Goal: Navigation & Orientation: Understand site structure

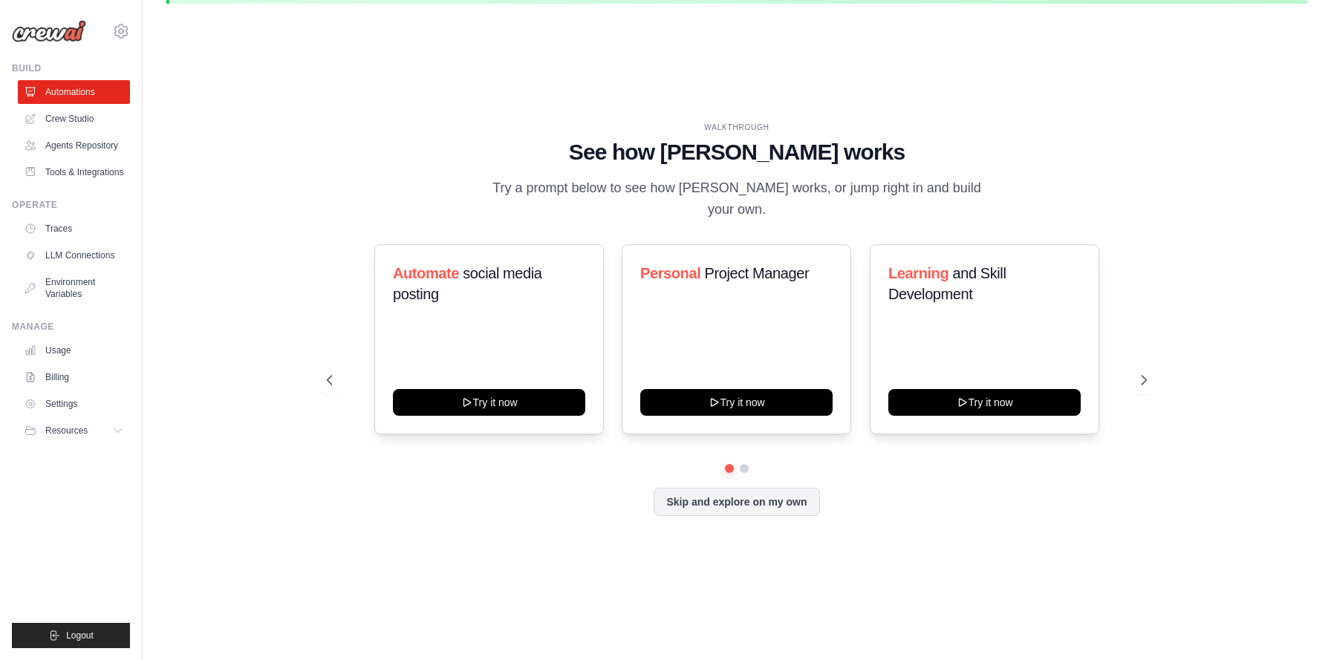
scroll to position [51, 0]
click at [80, 125] on link "Crew Studio" at bounding box center [75, 119] width 112 height 24
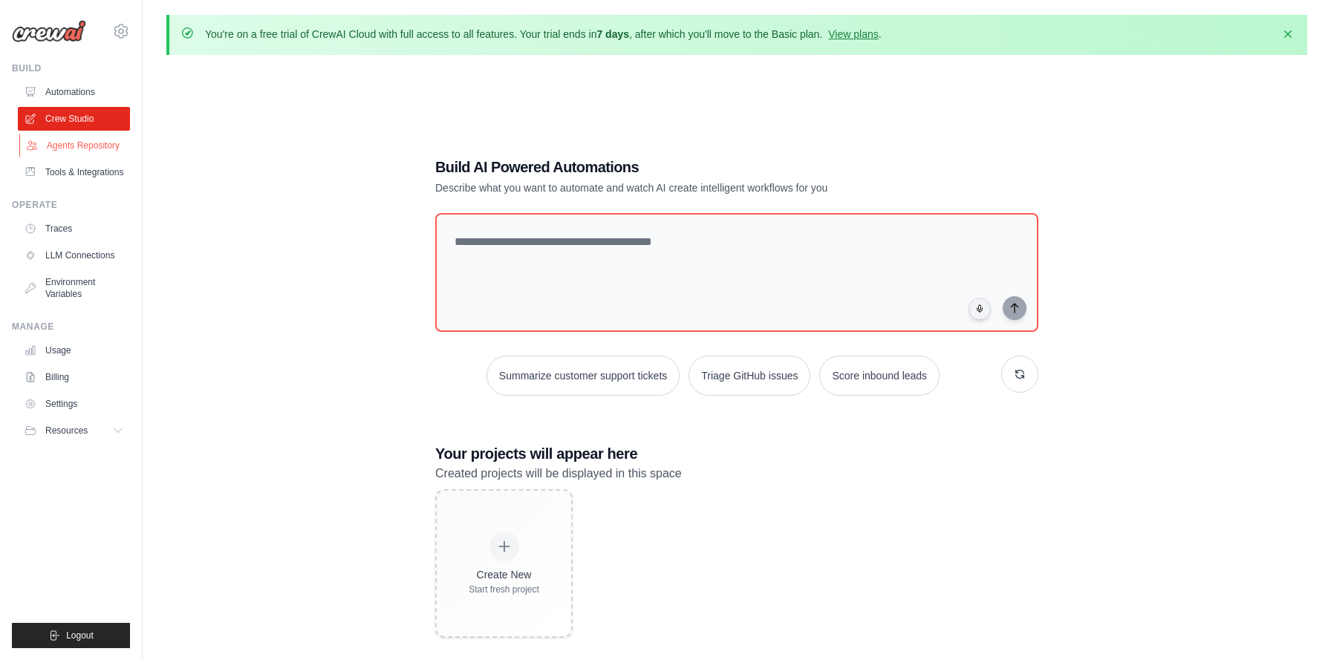
click at [97, 143] on link "Agents Repository" at bounding box center [75, 146] width 112 height 24
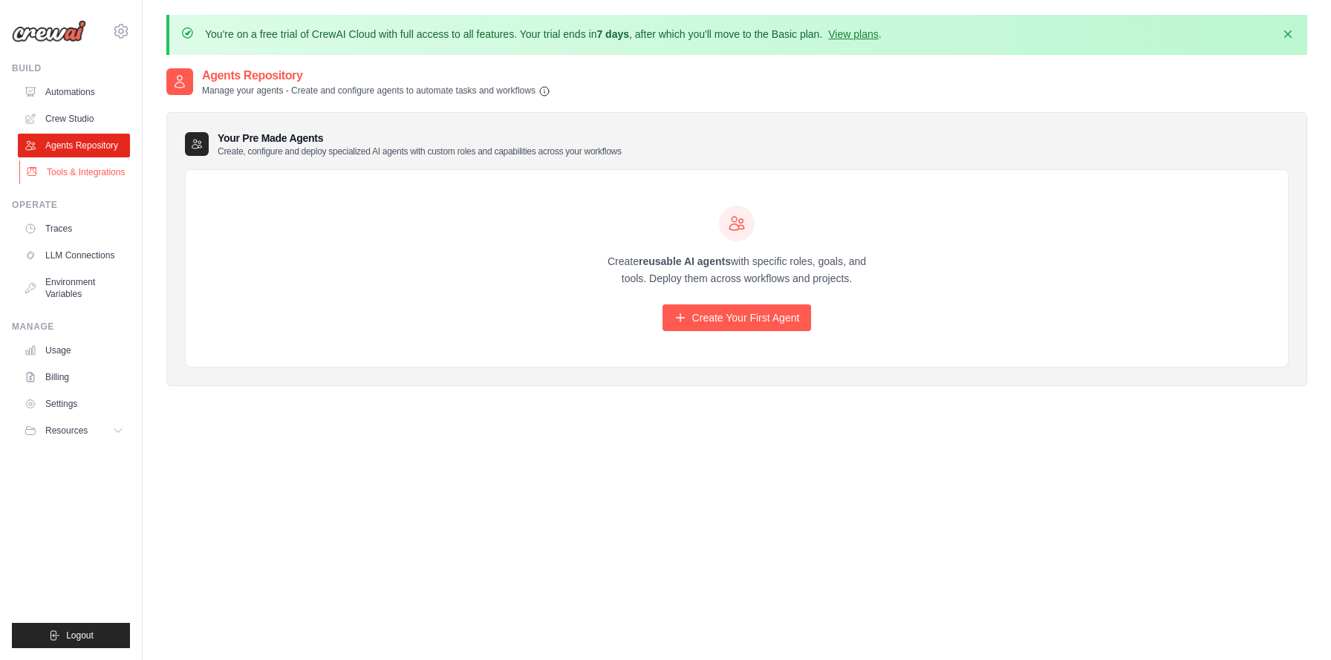
click at [79, 176] on link "Tools & Integrations" at bounding box center [75, 172] width 112 height 24
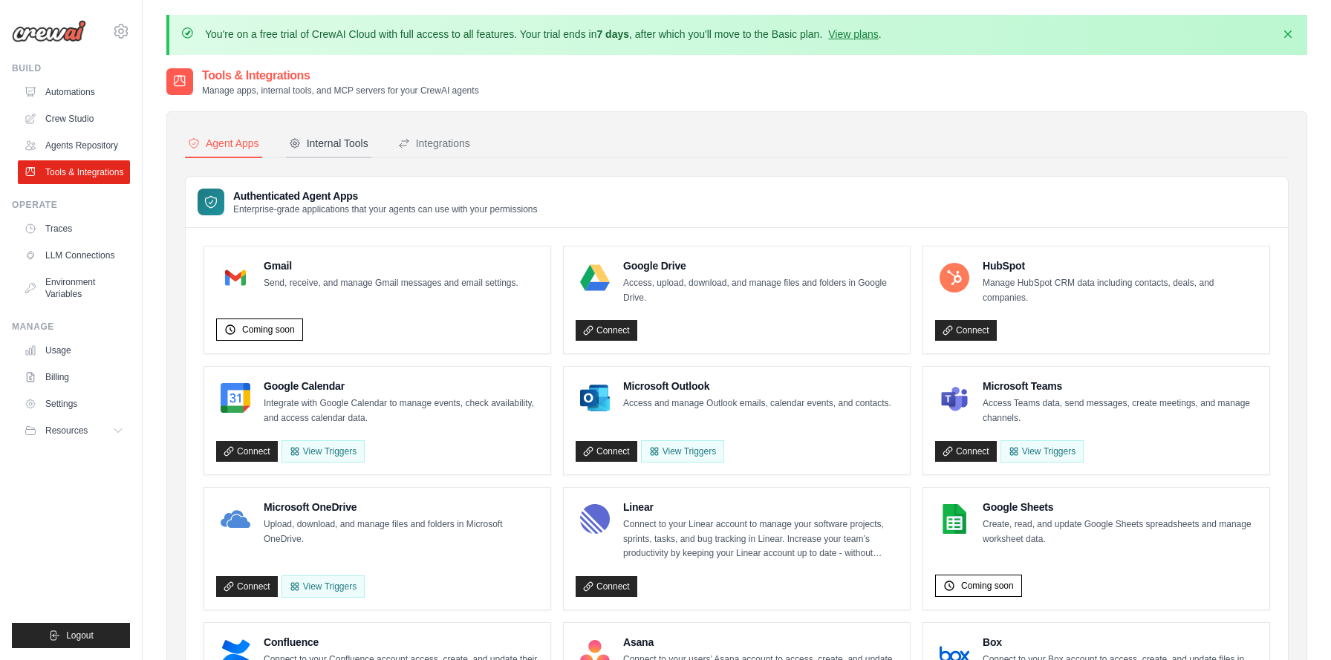
click at [351, 152] on button "Internal Tools" at bounding box center [328, 144] width 85 height 28
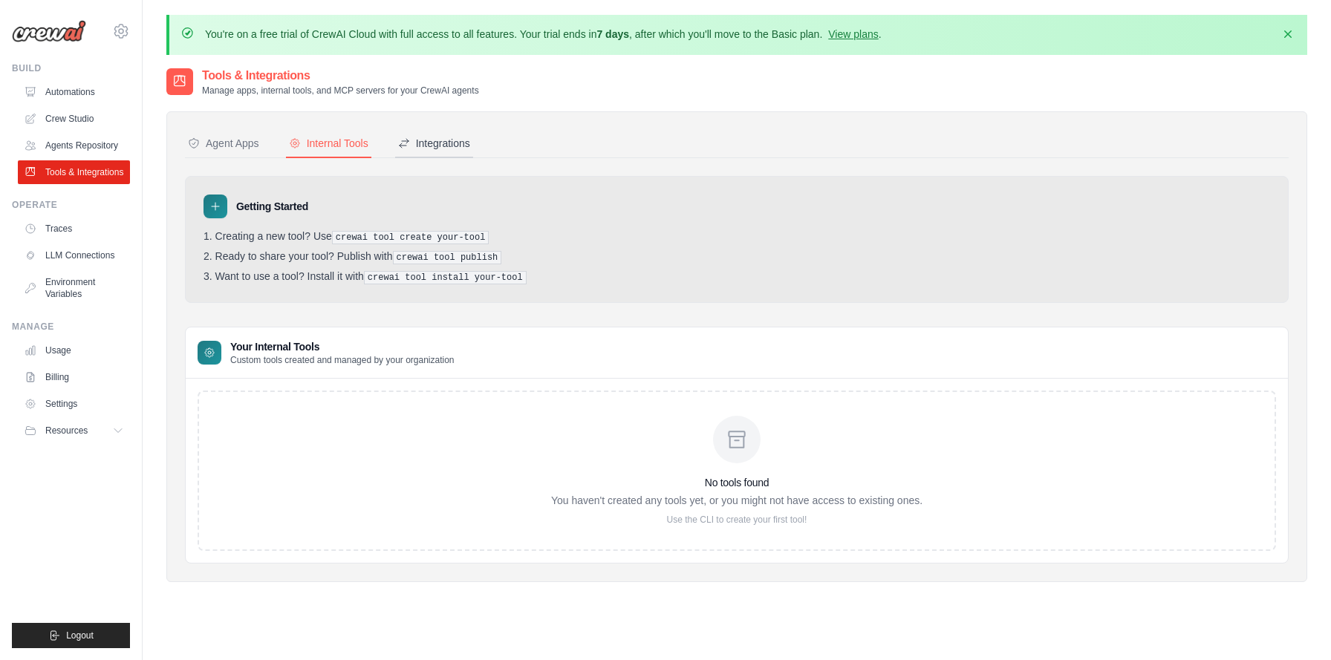
click at [422, 142] on div "Integrations" at bounding box center [434, 143] width 72 height 15
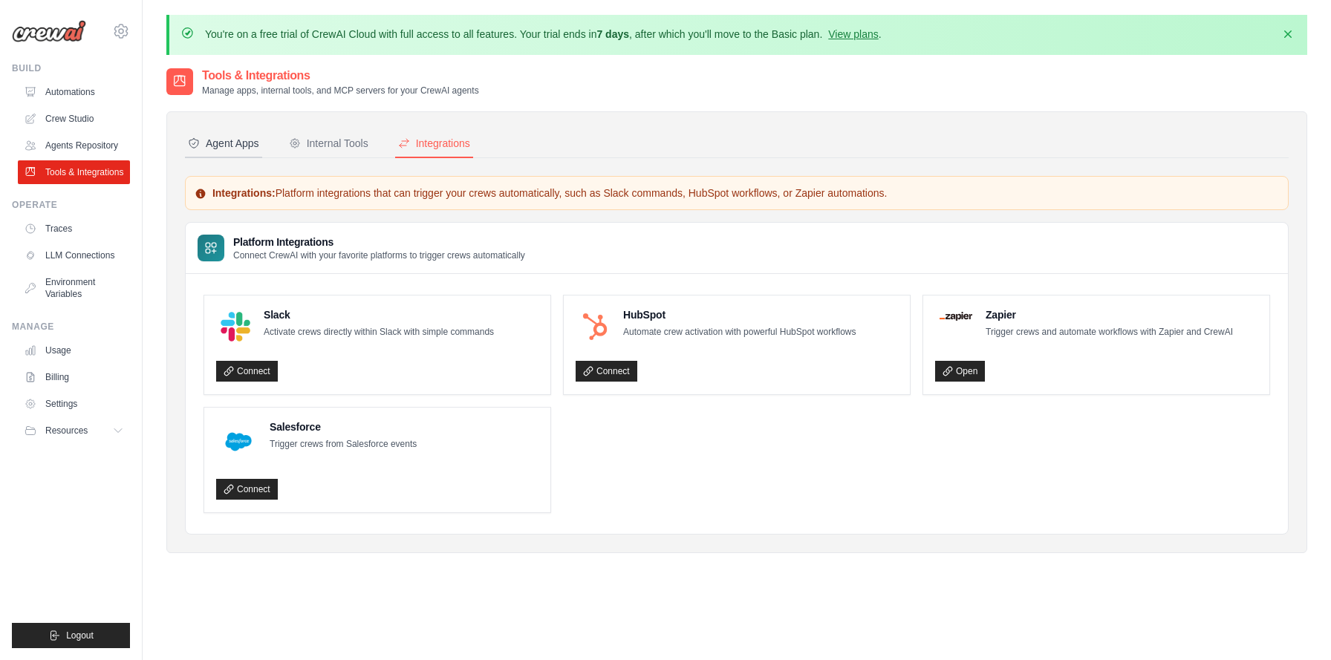
click at [242, 145] on div "Agent Apps" at bounding box center [223, 143] width 71 height 15
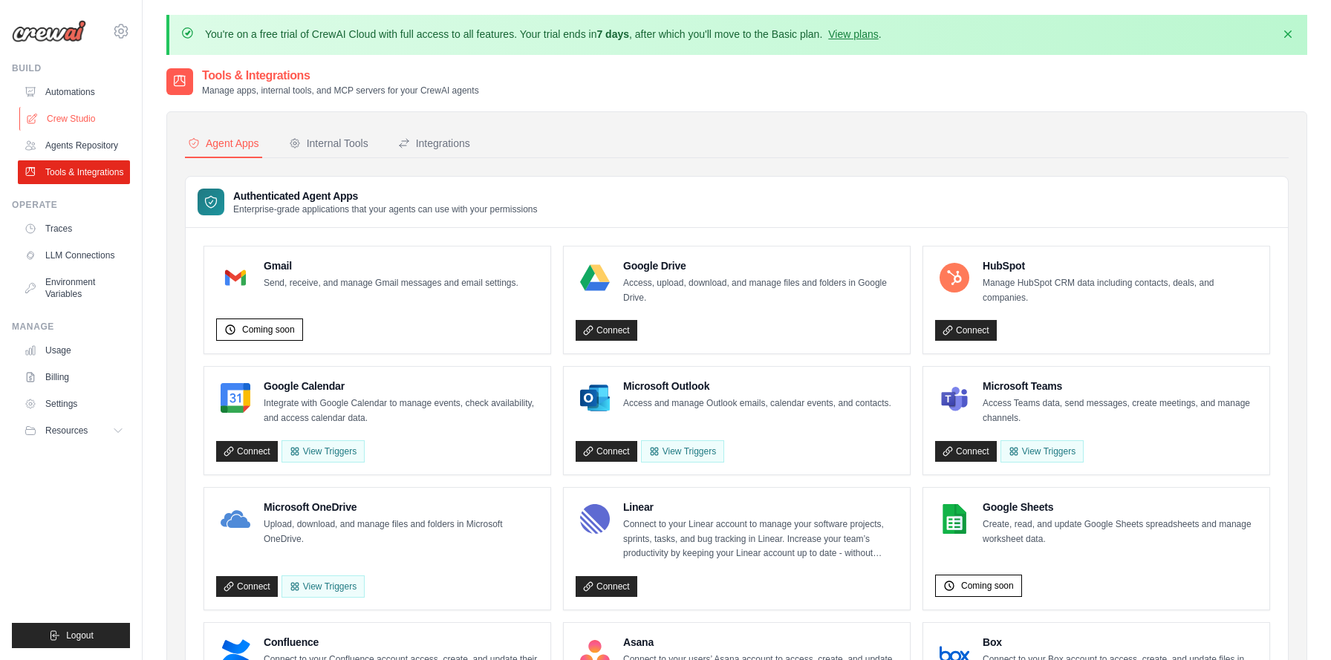
click at [65, 120] on link "Crew Studio" at bounding box center [75, 119] width 112 height 24
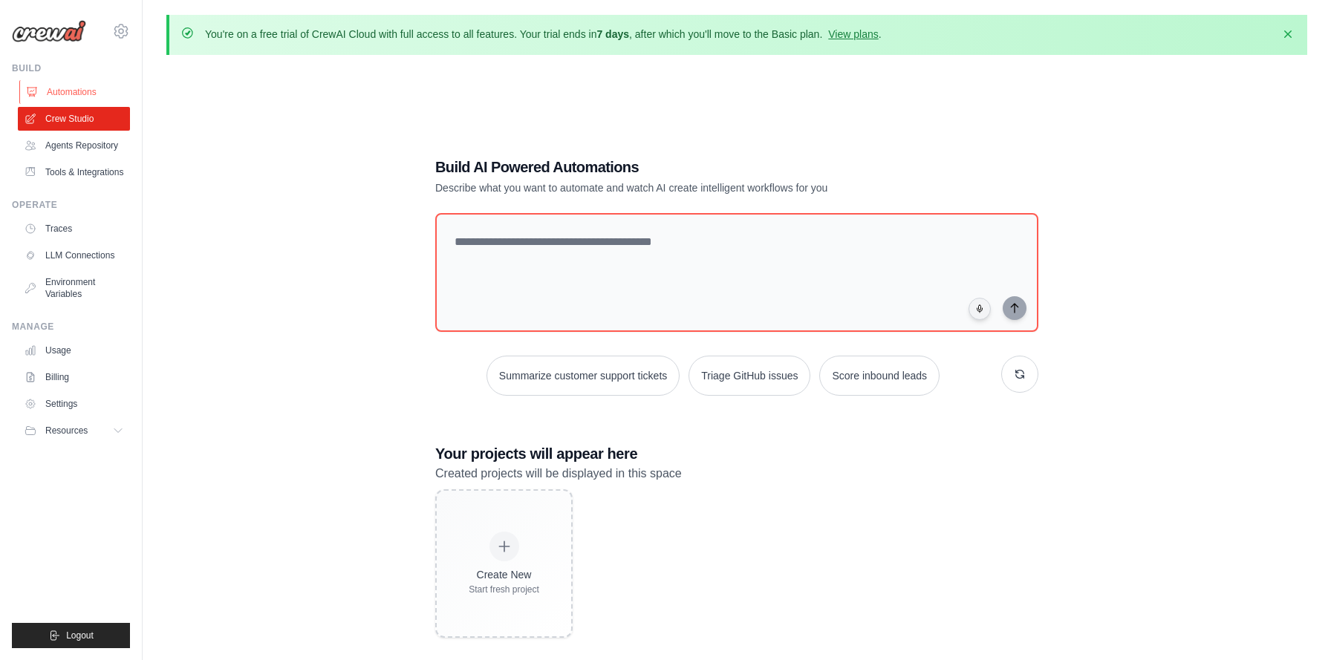
click at [65, 95] on link "Automations" at bounding box center [75, 92] width 112 height 24
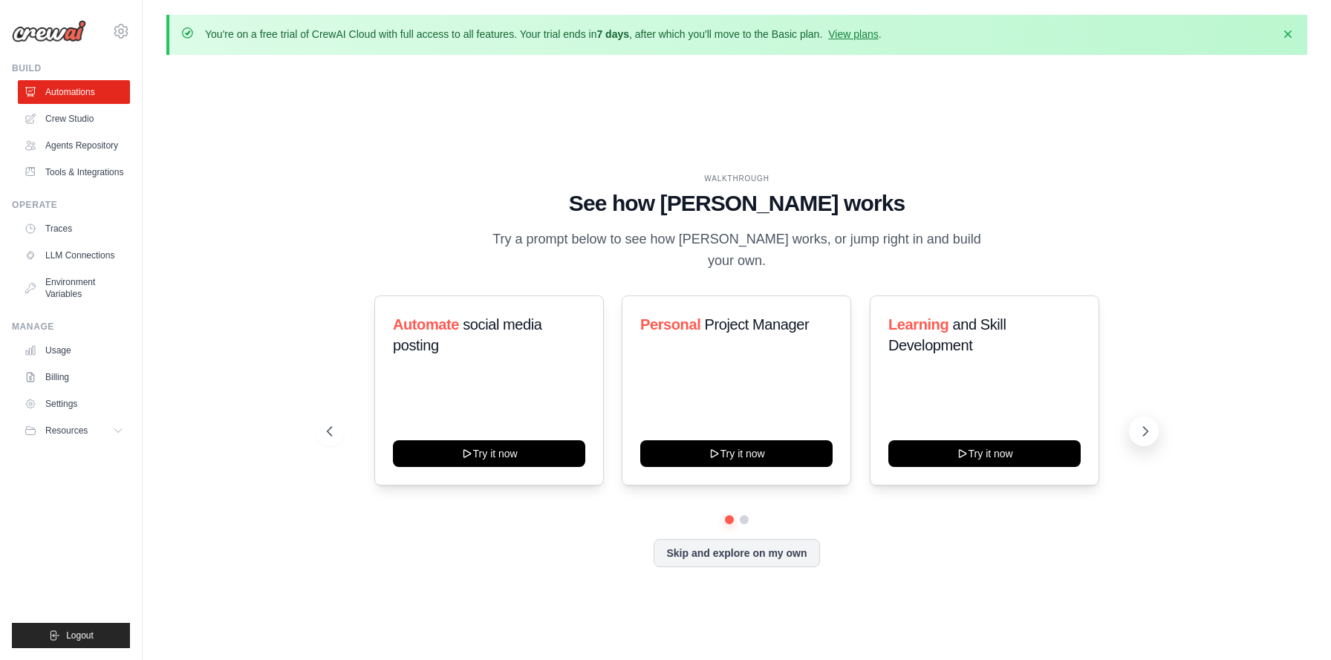
click at [1144, 427] on icon at bounding box center [1146, 431] width 4 height 9
